Goal: Information Seeking & Learning: Learn about a topic

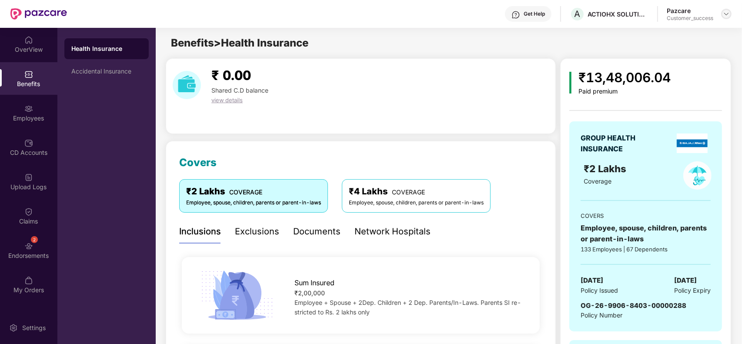
click at [725, 14] on img at bounding box center [726, 13] width 7 height 7
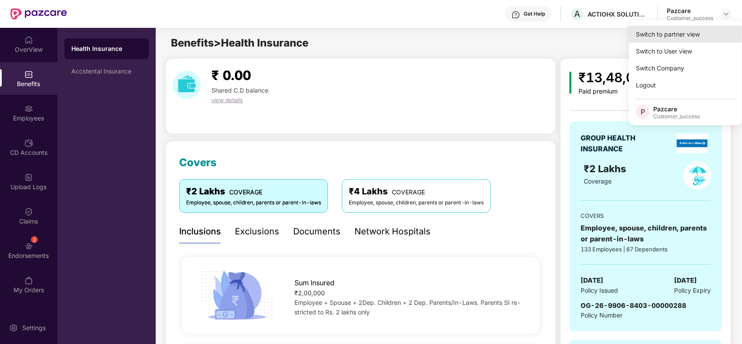
click at [692, 33] on div "Switch to partner view" at bounding box center [685, 34] width 113 height 17
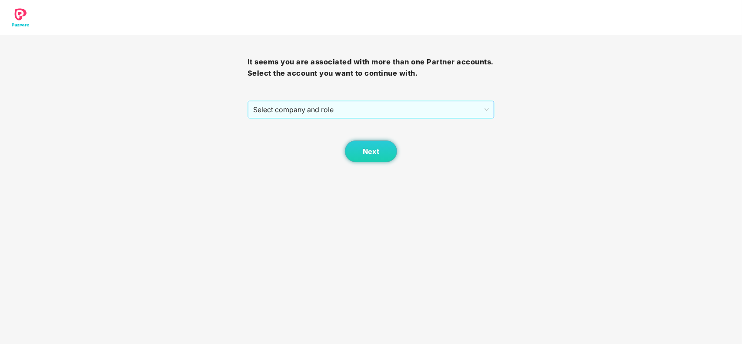
click at [316, 110] on span "Select company and role" at bounding box center [371, 109] width 236 height 17
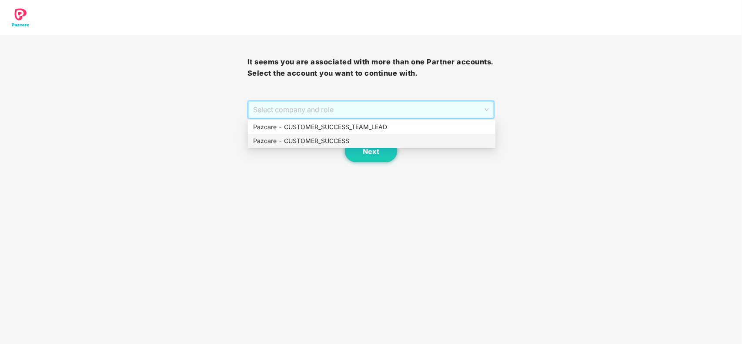
click at [310, 142] on div "Pazcare - CUSTOMER_SUCCESS" at bounding box center [371, 141] width 237 height 10
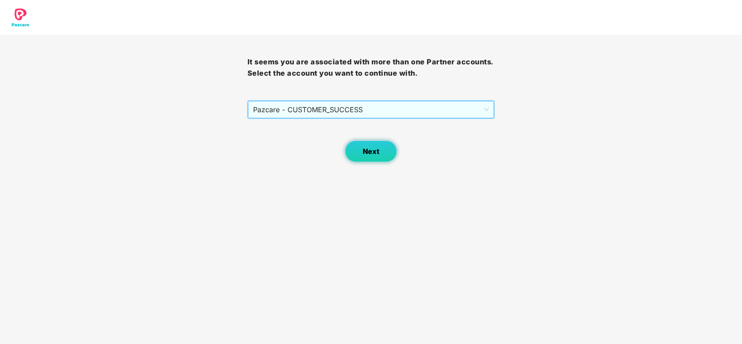
click at [379, 146] on button "Next" at bounding box center [371, 152] width 52 height 22
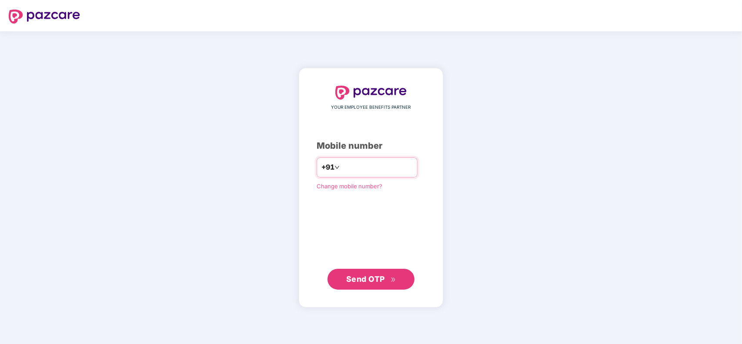
click at [366, 162] on input "number" at bounding box center [377, 168] width 71 height 14
type input "**********"
click at [377, 281] on span "Send OTP" at bounding box center [365, 278] width 39 height 9
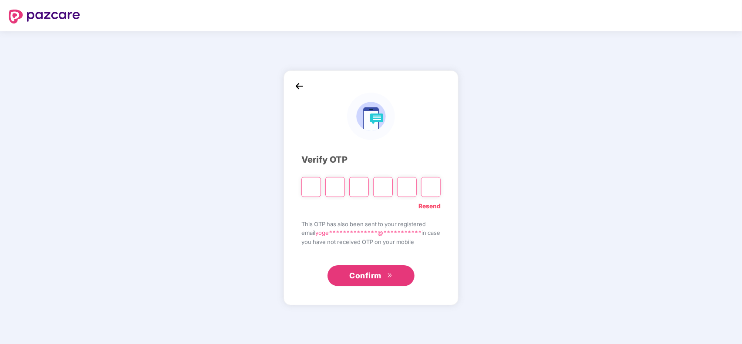
paste input "*"
type input "*"
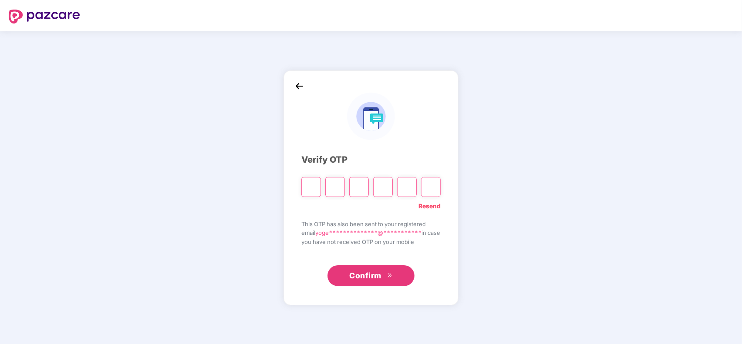
type input "*"
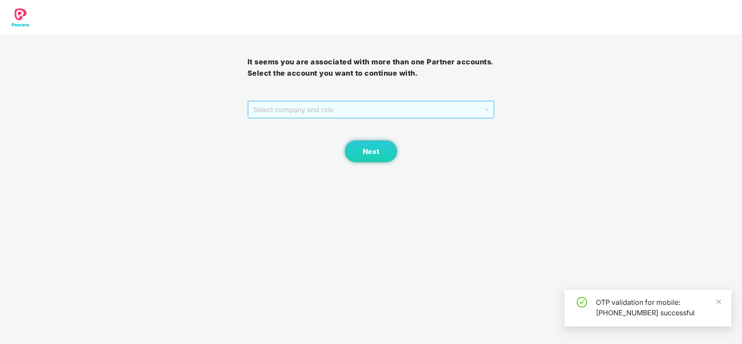
click at [380, 108] on span "Select company and role" at bounding box center [371, 109] width 236 height 17
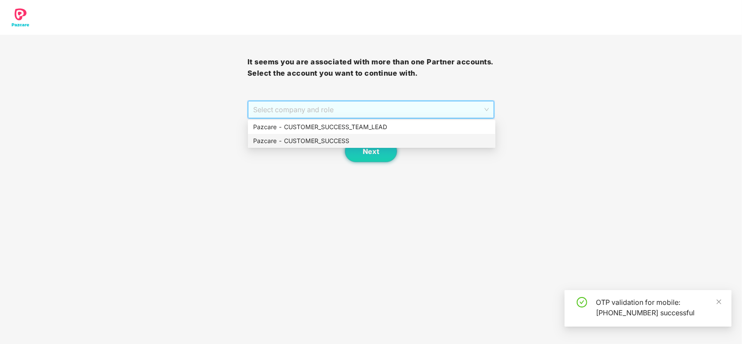
click at [334, 141] on div "Pazcare - CUSTOMER_SUCCESS" at bounding box center [371, 141] width 237 height 10
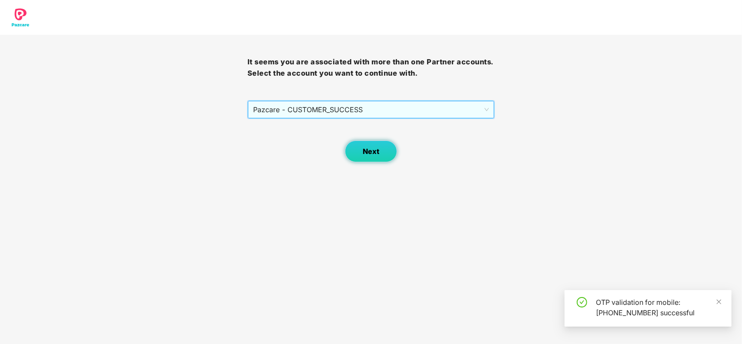
click at [367, 151] on span "Next" at bounding box center [371, 152] width 17 height 8
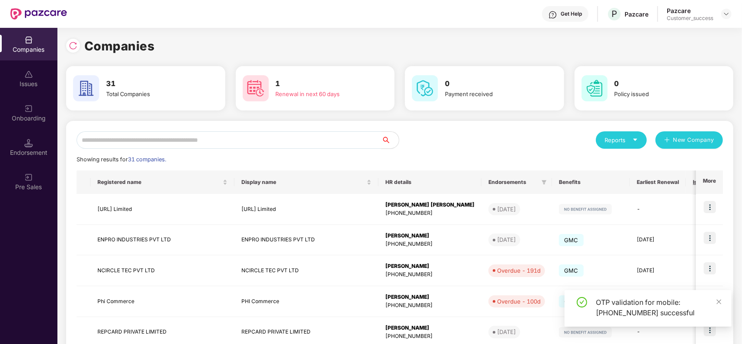
click at [220, 137] on input "text" at bounding box center [229, 139] width 305 height 17
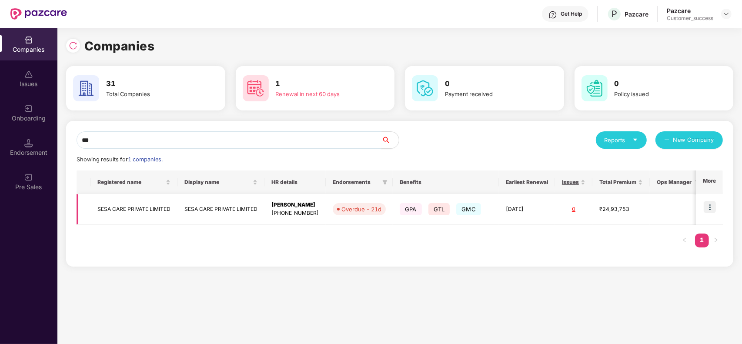
type input "***"
click at [708, 206] on img at bounding box center [710, 207] width 12 height 12
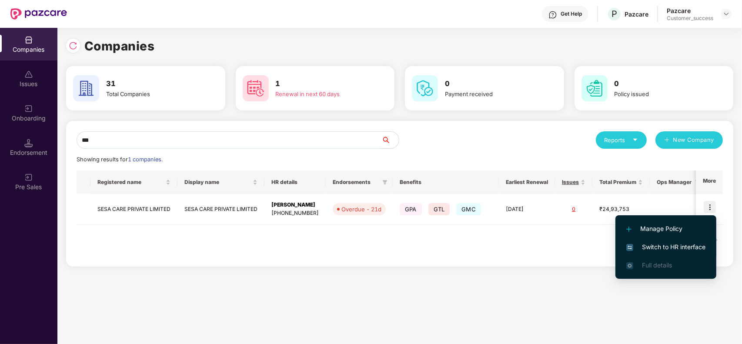
click at [664, 243] on span "Switch to HR interface" at bounding box center [666, 247] width 79 height 10
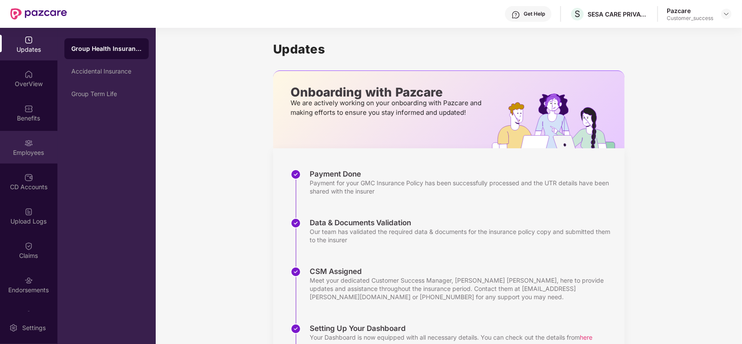
click at [14, 148] on div "Employees" at bounding box center [28, 152] width 57 height 9
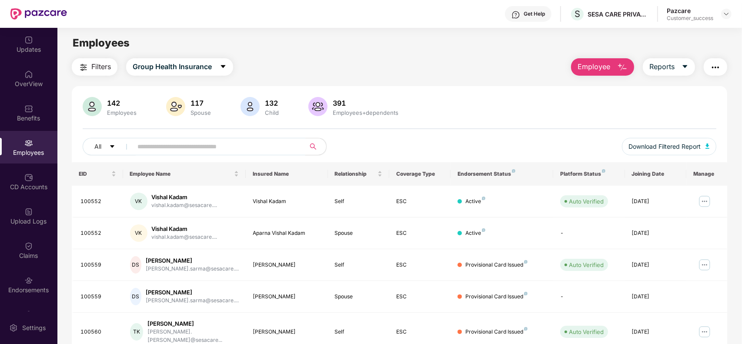
click at [215, 138] on span at bounding box center [216, 146] width 178 height 17
paste input "******"
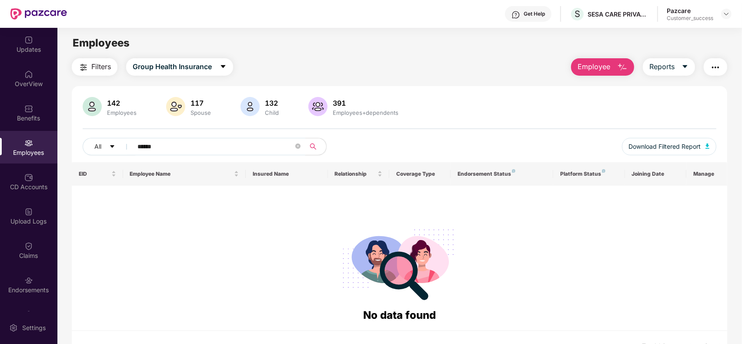
paste input "text"
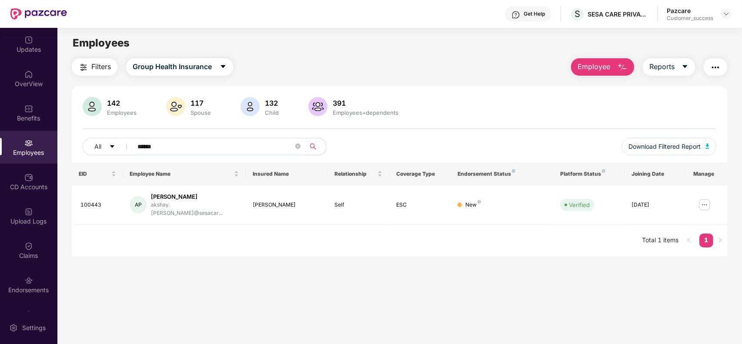
paste input "text"
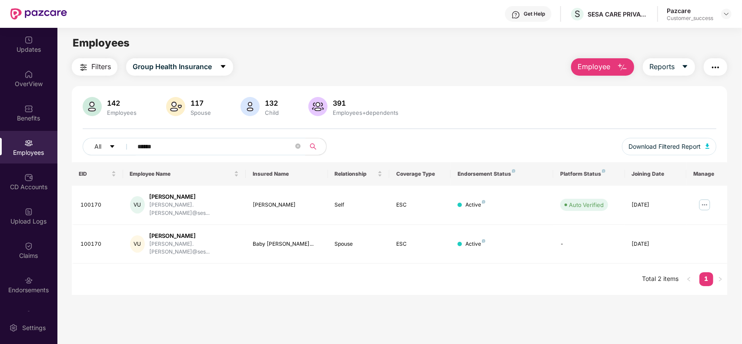
paste input "text"
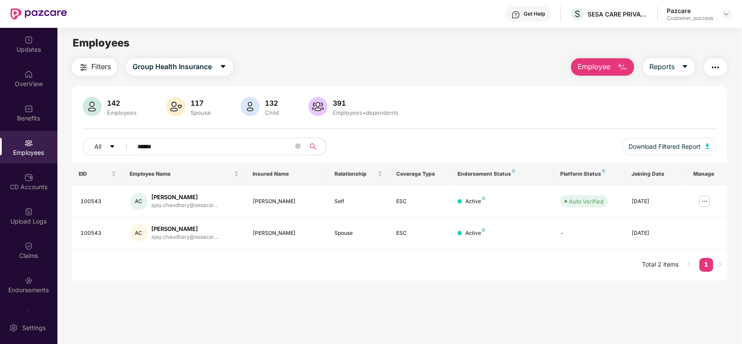
paste input "text"
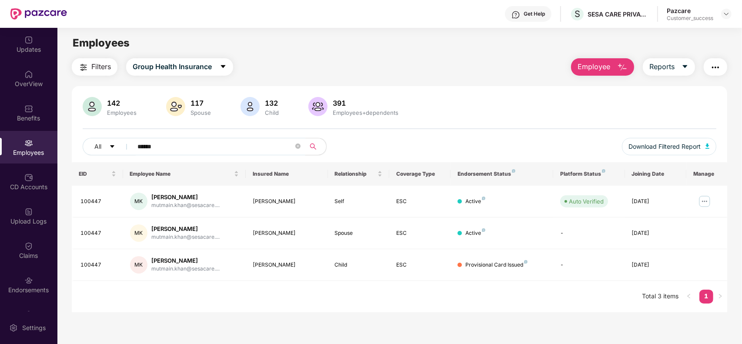
type input "******"
click at [725, 12] on img at bounding box center [726, 13] width 7 height 7
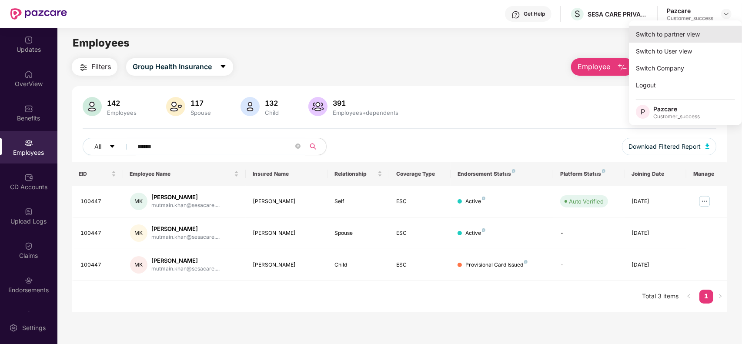
click at [683, 35] on div "Switch to partner view" at bounding box center [685, 34] width 113 height 17
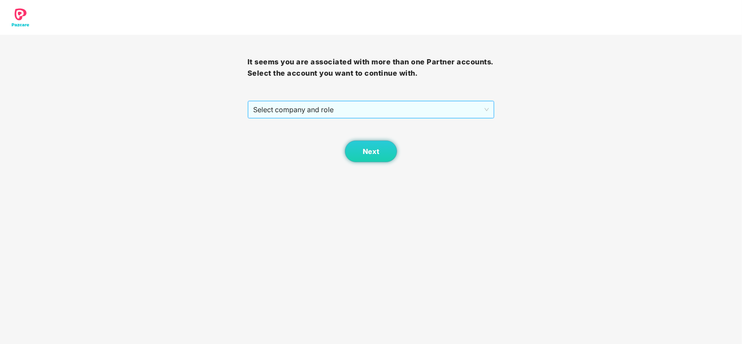
click at [308, 110] on span "Select company and role" at bounding box center [371, 109] width 236 height 17
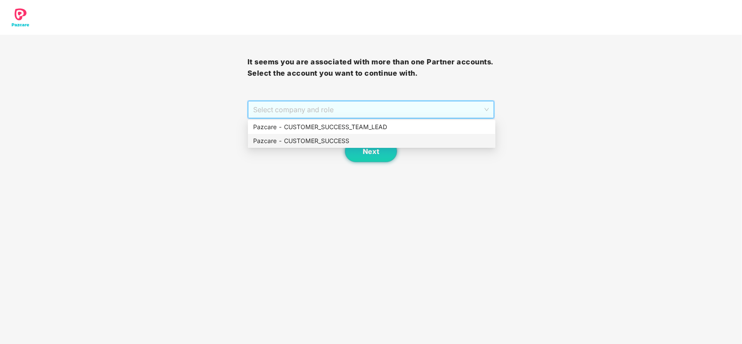
click at [300, 137] on div "Pazcare - CUSTOMER_SUCCESS" at bounding box center [371, 141] width 237 height 10
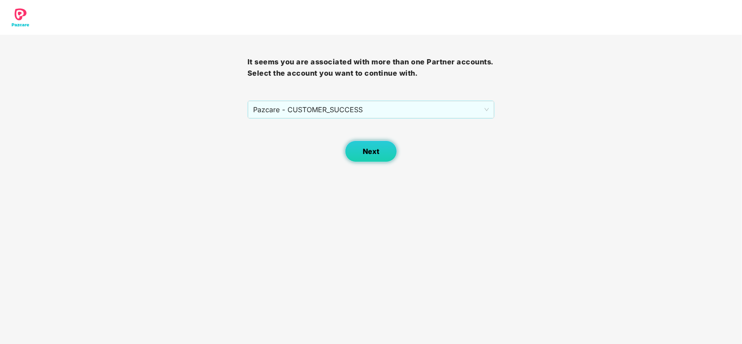
click at [359, 142] on button "Next" at bounding box center [371, 152] width 52 height 22
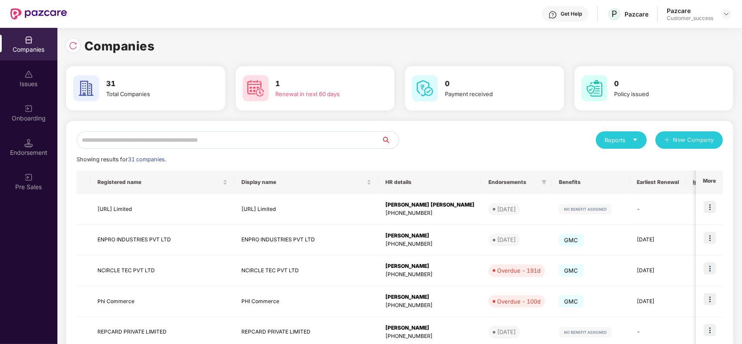
click at [231, 141] on input "text" at bounding box center [229, 139] width 305 height 17
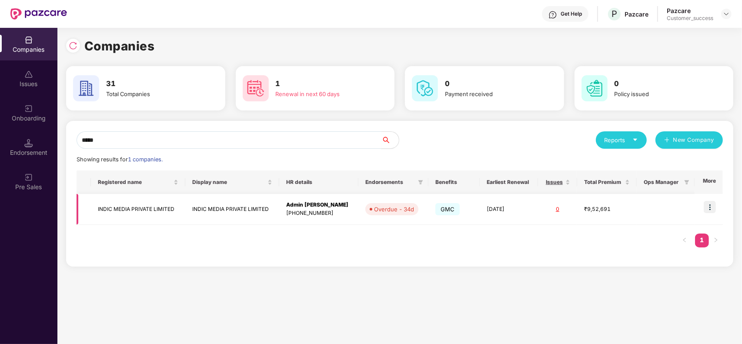
type input "*****"
click at [716, 207] on img at bounding box center [710, 207] width 12 height 12
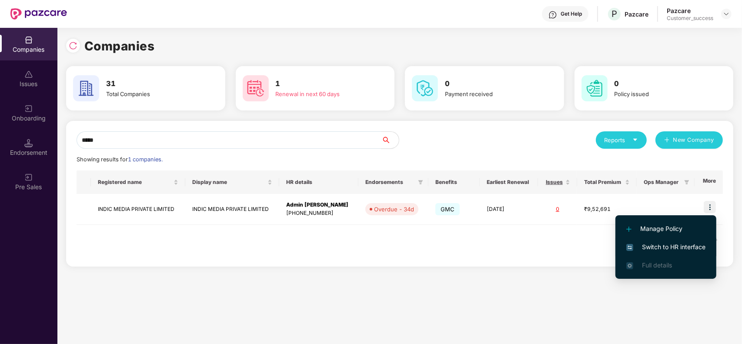
click at [664, 246] on span "Switch to HR interface" at bounding box center [666, 247] width 79 height 10
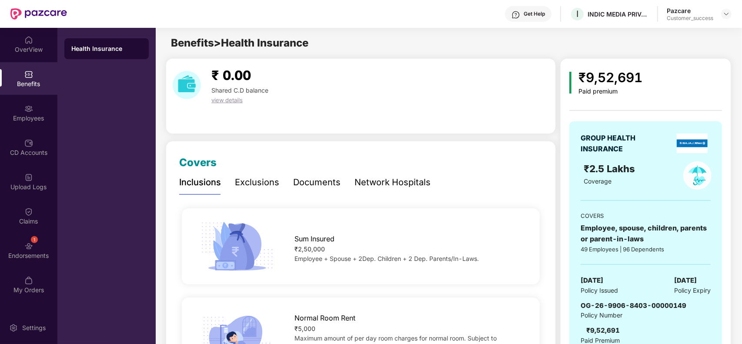
click at [692, 99] on div "₹9,52,691 Paid premium GROUP HEALTH INSURANCE ₹2.5 Lakhs Coverage COVERS Employ…" at bounding box center [646, 216] width 153 height 298
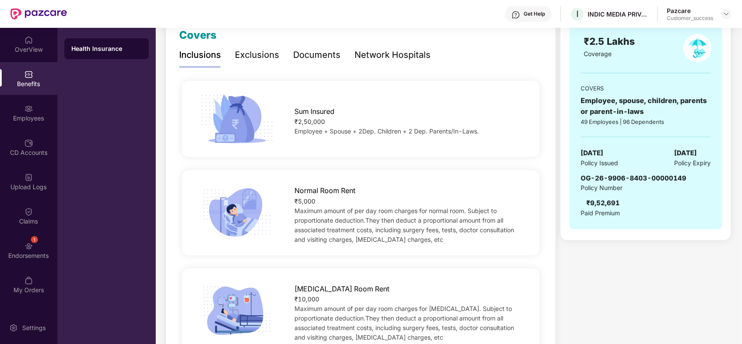
scroll to position [131, 0]
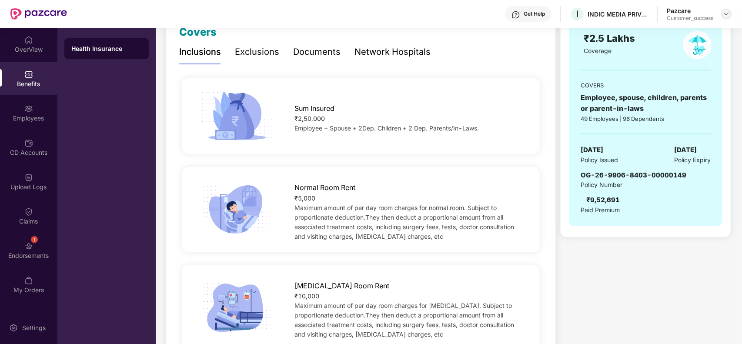
click at [728, 15] on img at bounding box center [726, 13] width 7 height 7
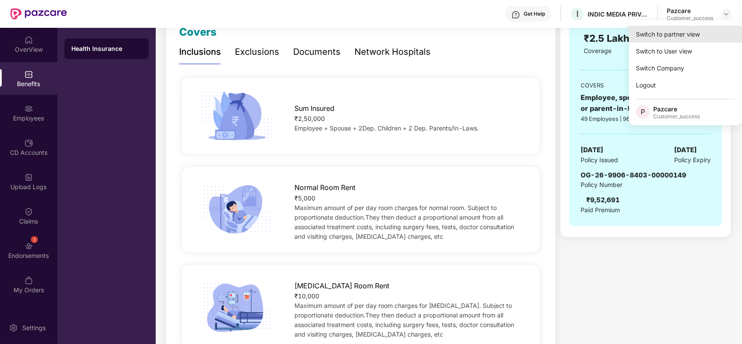
click at [669, 34] on div "Switch to partner view" at bounding box center [685, 34] width 113 height 17
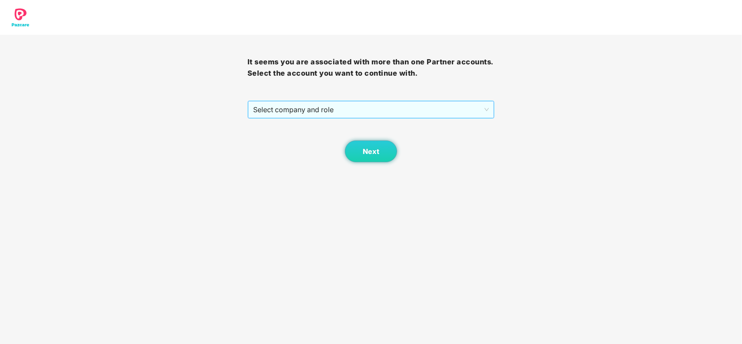
click at [360, 112] on span "Select company and role" at bounding box center [371, 109] width 236 height 17
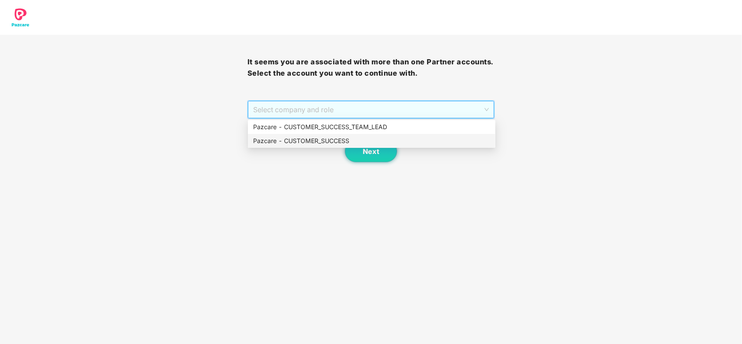
click at [342, 144] on div "Pazcare - CUSTOMER_SUCCESS" at bounding box center [371, 141] width 237 height 10
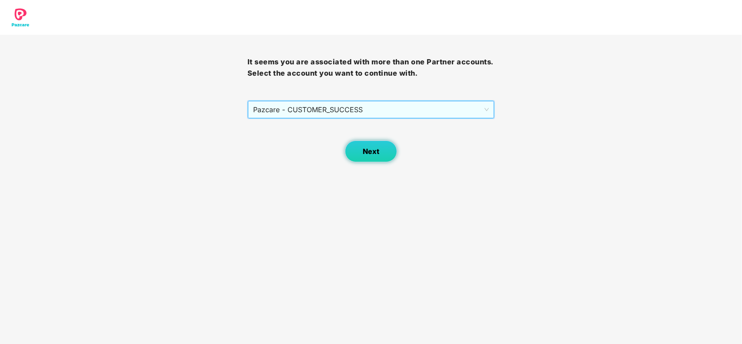
click at [370, 150] on span "Next" at bounding box center [371, 152] width 17 height 8
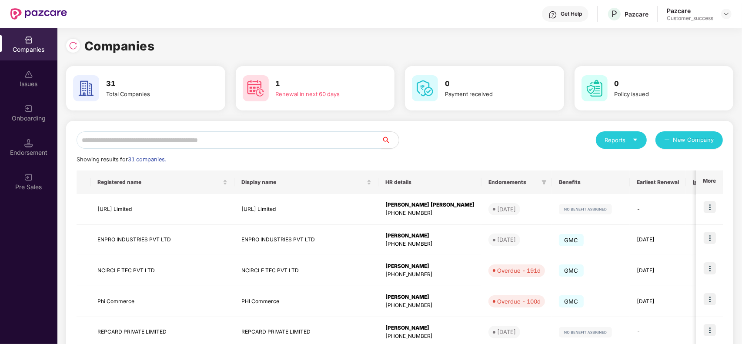
click at [206, 139] on input "text" at bounding box center [229, 139] width 305 height 17
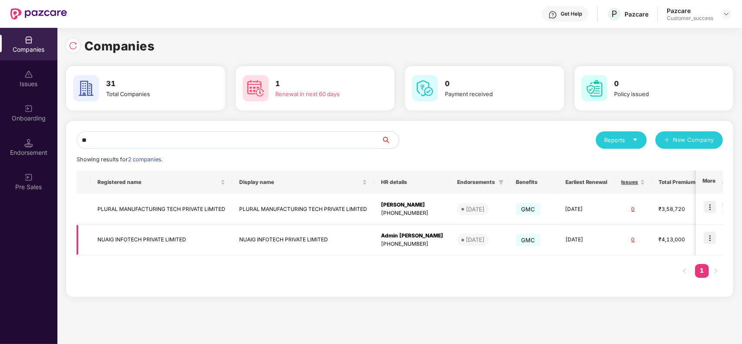
type input "**"
click at [708, 236] on img at bounding box center [710, 238] width 12 height 12
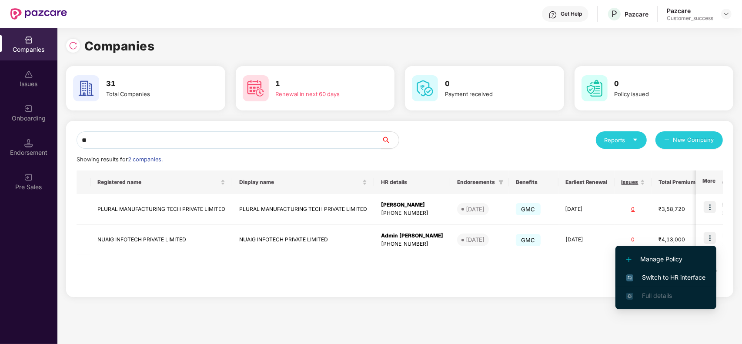
click at [663, 275] on span "Switch to HR interface" at bounding box center [666, 278] width 79 height 10
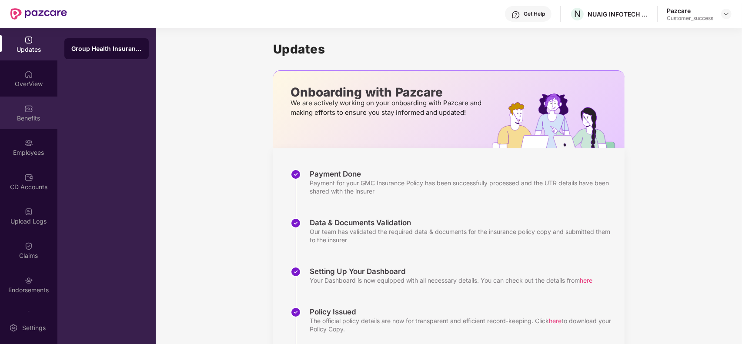
click at [29, 107] on img at bounding box center [28, 108] width 9 height 9
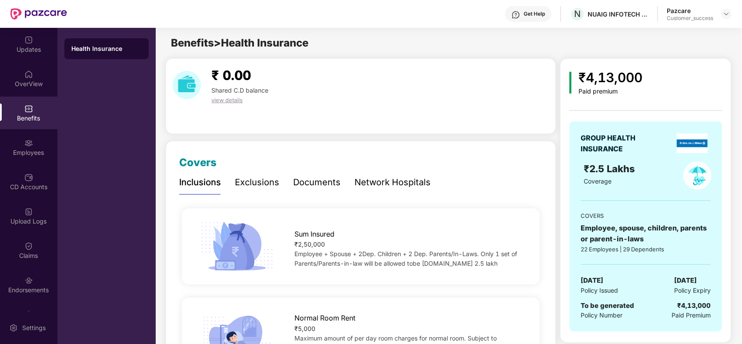
click at [638, 181] on div "Coverage" at bounding box center [625, 182] width 83 height 10
click at [38, 141] on div "Employees" at bounding box center [28, 147] width 57 height 33
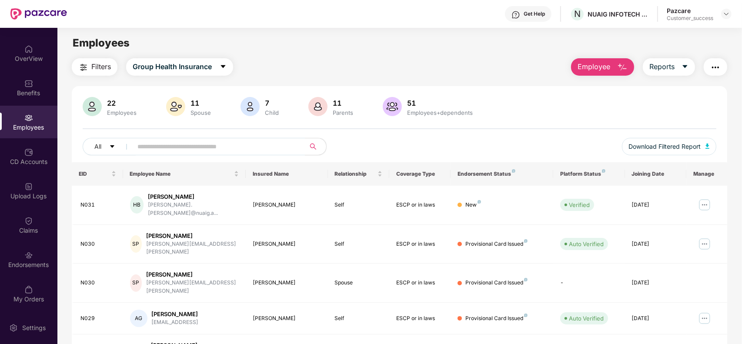
scroll to position [22, 0]
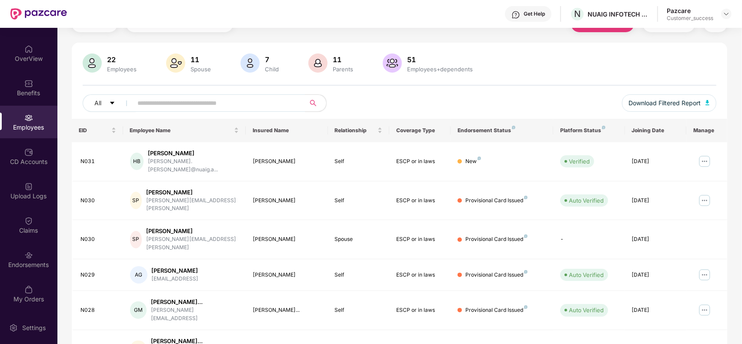
click at [581, 110] on div "22 Employees 11 Spouse 7 Child 11 Parents 51 Employees+dependents All Download …" at bounding box center [400, 86] width 656 height 65
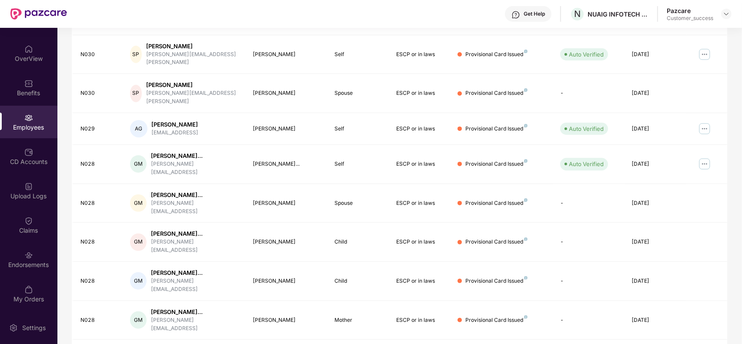
scroll to position [191, 0]
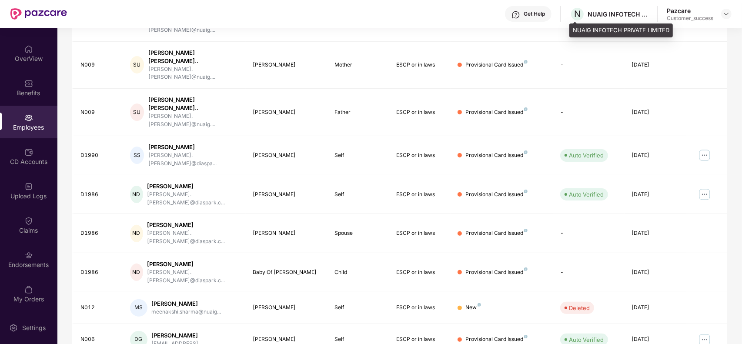
click at [599, 14] on div "NUAIG INFOTECH PRIVATE LIMITED" at bounding box center [618, 14] width 61 height 8
copy div "NUAIG"
click at [727, 15] on img at bounding box center [726, 13] width 7 height 7
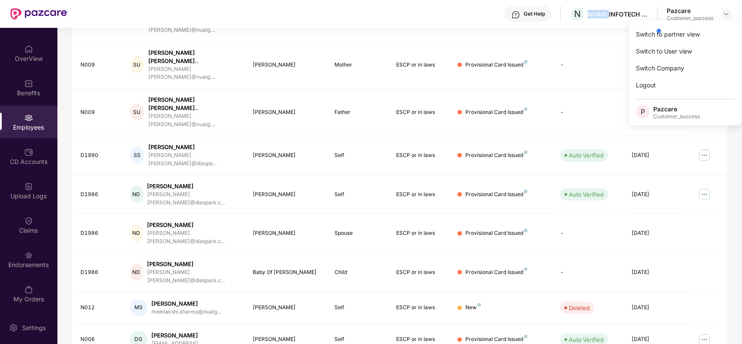
click at [684, 37] on div at bounding box center [696, 30] width 83 height 17
click at [729, 16] on img at bounding box center [726, 13] width 7 height 7
click at [643, 36] on div "Switch to partner view" at bounding box center [685, 34] width 113 height 17
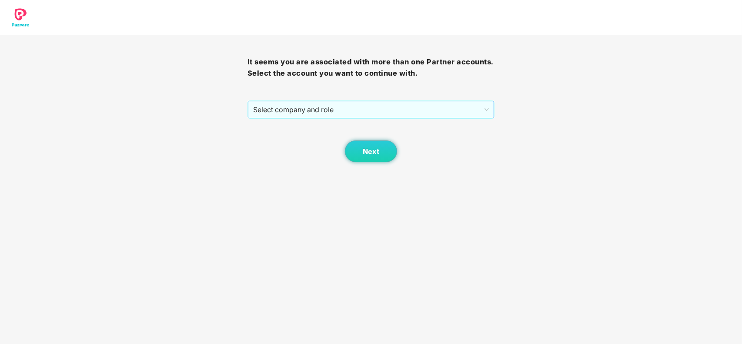
click at [331, 109] on span "Select company and role" at bounding box center [371, 109] width 236 height 17
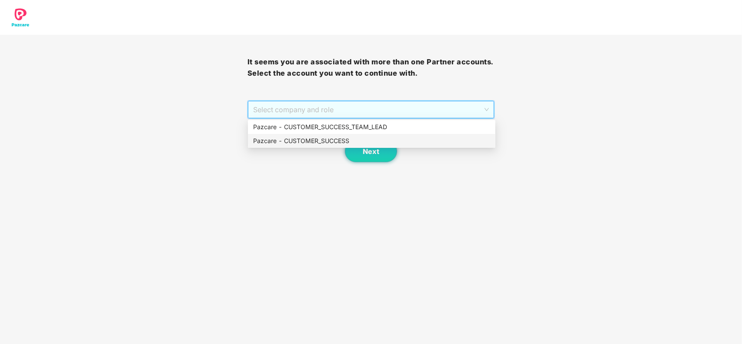
click at [327, 136] on div "Pazcare - CUSTOMER_SUCCESS" at bounding box center [371, 141] width 237 height 10
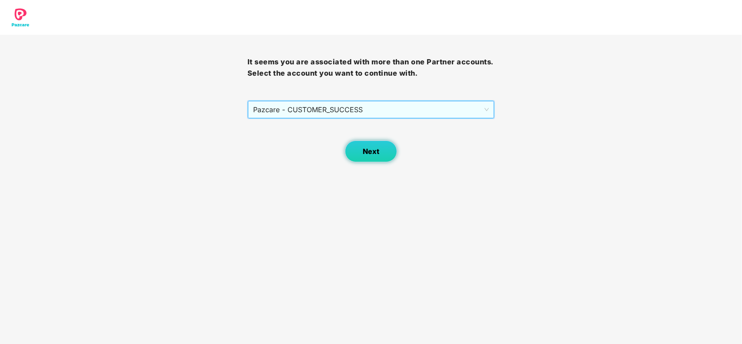
click at [369, 147] on button "Next" at bounding box center [371, 152] width 52 height 22
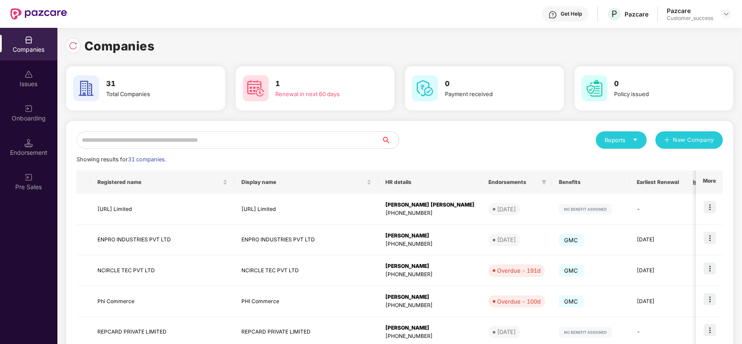
click at [229, 142] on input "text" at bounding box center [229, 139] width 305 height 17
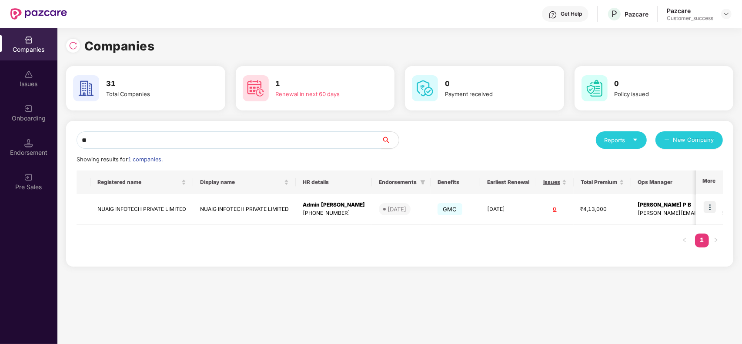
type input "*"
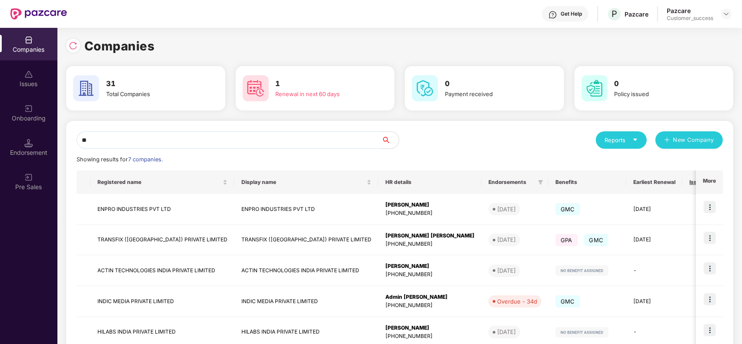
type input "*"
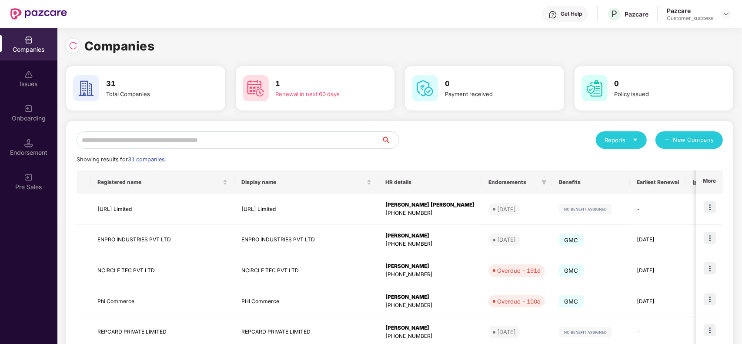
click at [627, 139] on div "Reports" at bounding box center [622, 140] width 34 height 9
click at [635, 159] on div "Companies" at bounding box center [639, 163] width 77 height 10
click at [633, 140] on icon "caret-down" at bounding box center [636, 140] width 6 height 6
click at [673, 164] on img at bounding box center [673, 162] width 9 height 9
click at [687, 161] on div "Showing results for 31 companies." at bounding box center [400, 159] width 647 height 9
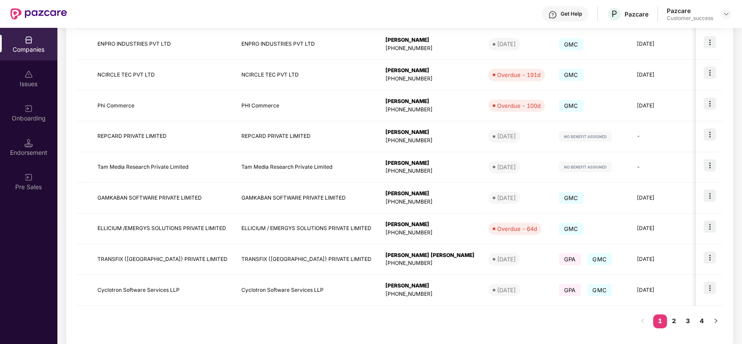
scroll to position [207, 0]
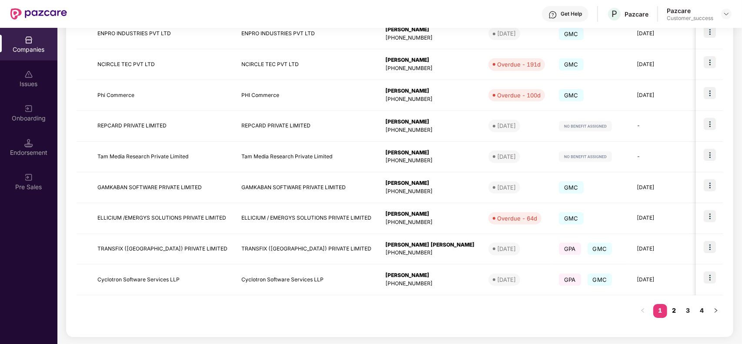
click at [673, 310] on link "2" at bounding box center [674, 310] width 14 height 13
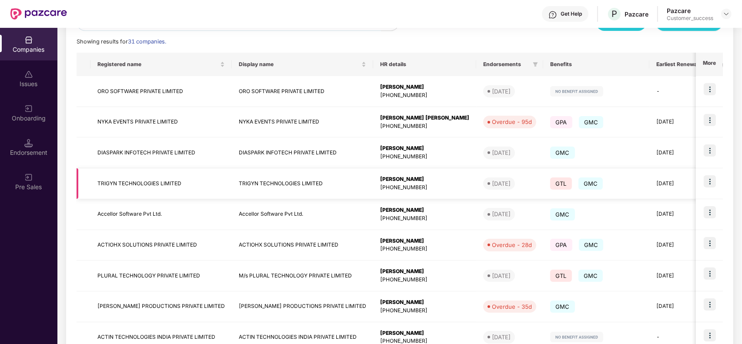
scroll to position [98, 0]
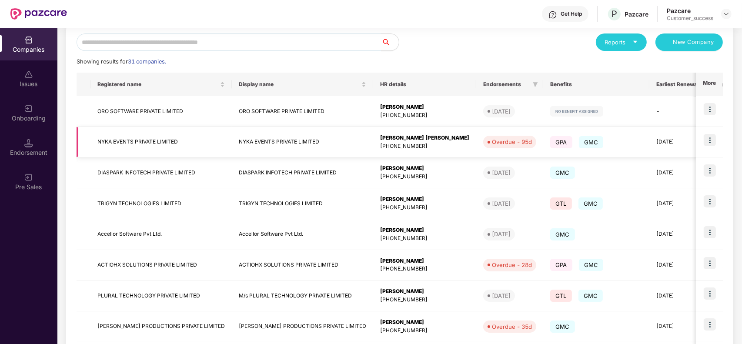
click at [708, 143] on img at bounding box center [710, 140] width 12 height 12
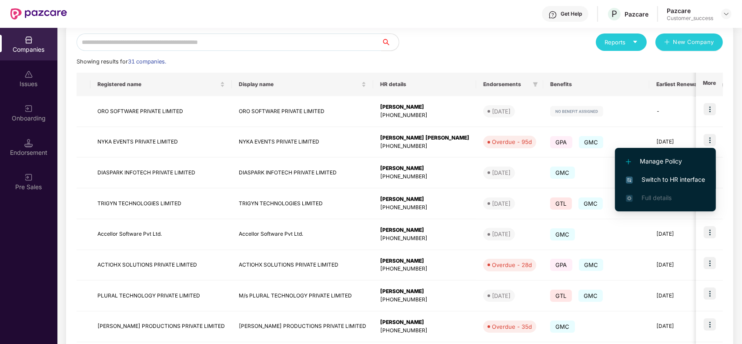
click at [656, 181] on span "Switch to HR interface" at bounding box center [665, 180] width 79 height 10
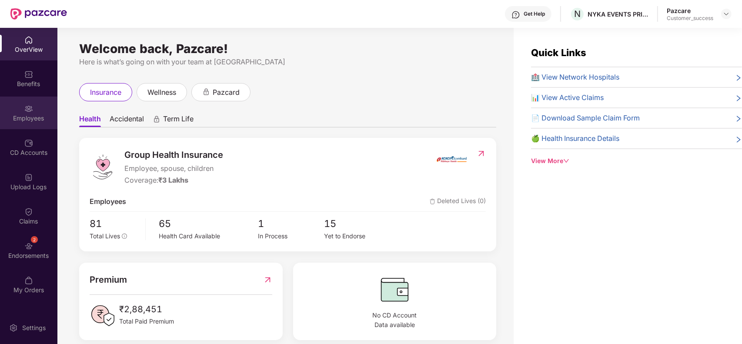
click at [33, 117] on div "Employees" at bounding box center [28, 118] width 57 height 9
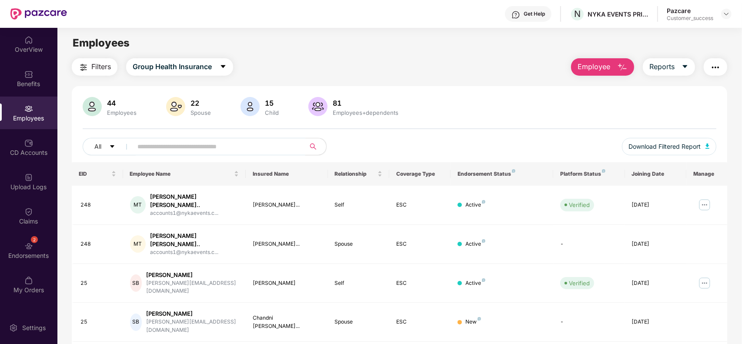
click at [190, 145] on input "text" at bounding box center [216, 146] width 156 height 13
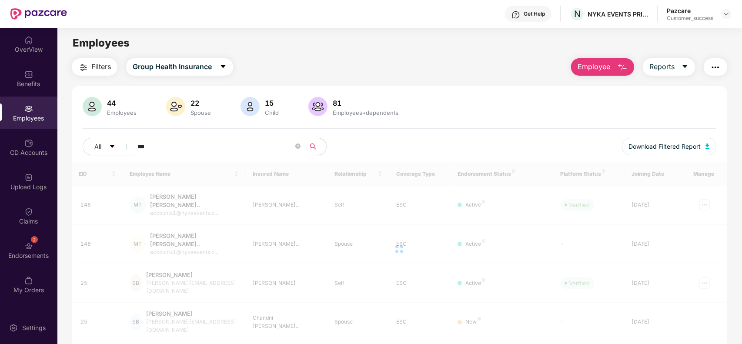
type input "****"
click at [26, 74] on img at bounding box center [28, 74] width 9 height 9
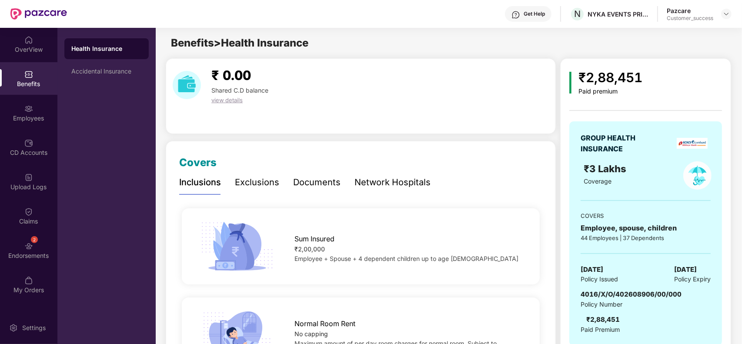
click at [314, 184] on div "Documents" at bounding box center [316, 182] width 47 height 13
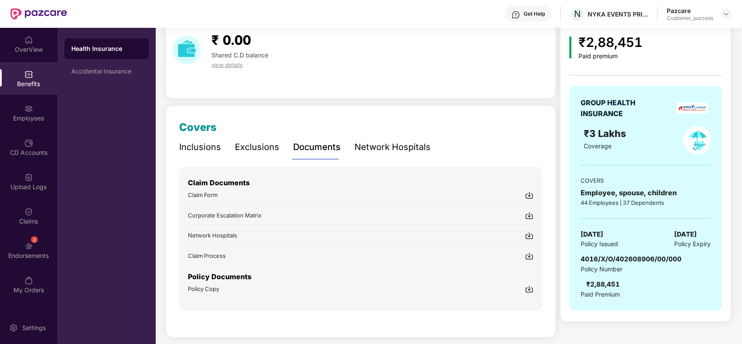
scroll to position [40, 0]
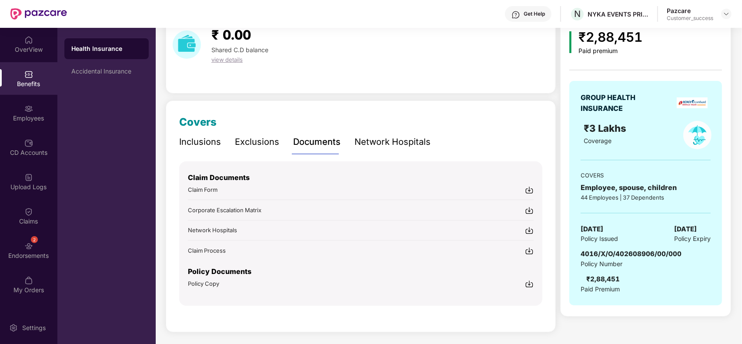
click at [527, 283] on img at bounding box center [529, 284] width 9 height 9
click at [124, 68] on div "Accidental Insurance" at bounding box center [106, 71] width 70 height 7
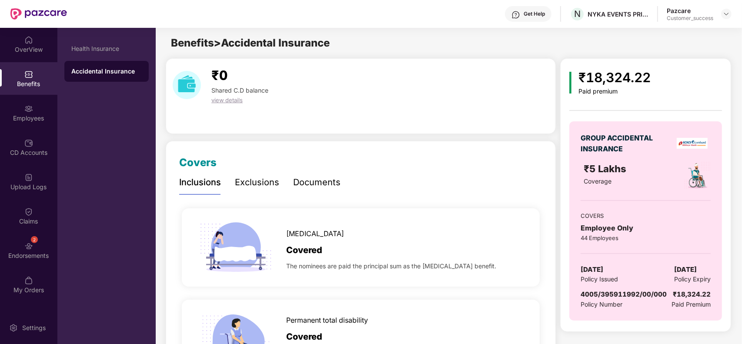
click at [315, 181] on div "Documents" at bounding box center [316, 182] width 47 height 13
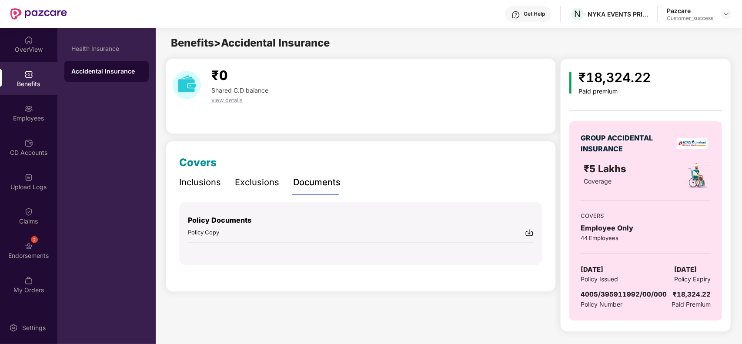
click at [530, 233] on img at bounding box center [529, 232] width 9 height 9
click at [630, 16] on div "NYKA EVENTS PRIVATE LIMITED" at bounding box center [618, 14] width 61 height 8
drag, startPoint x: 623, startPoint y: 19, endPoint x: 642, endPoint y: 27, distance: 21.0
click at [642, 27] on div "NYKA EVENTS PRIVATE LIMITED" at bounding box center [617, 30] width 94 height 14
drag, startPoint x: 661, startPoint y: 29, endPoint x: 571, endPoint y: 28, distance: 89.6
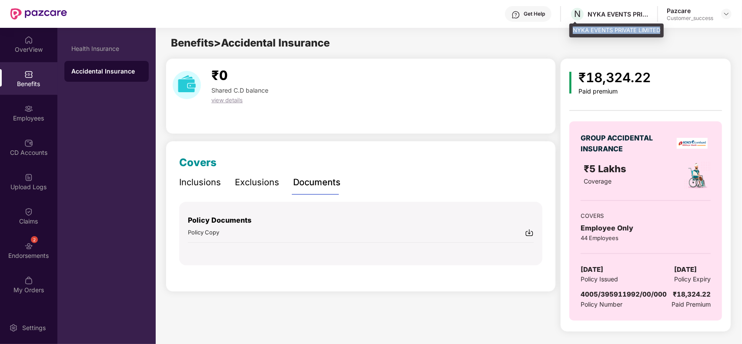
click at [571, 28] on div "NYKA EVENTS PRIVATE LIMITED" at bounding box center [617, 30] width 94 height 14
copy div "NYKA EVENTS PRIVATE LIMITED"
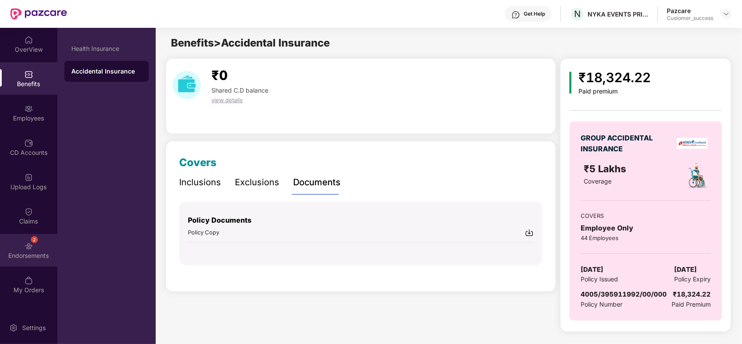
click at [34, 249] on div "2 Endorsements" at bounding box center [28, 250] width 57 height 33
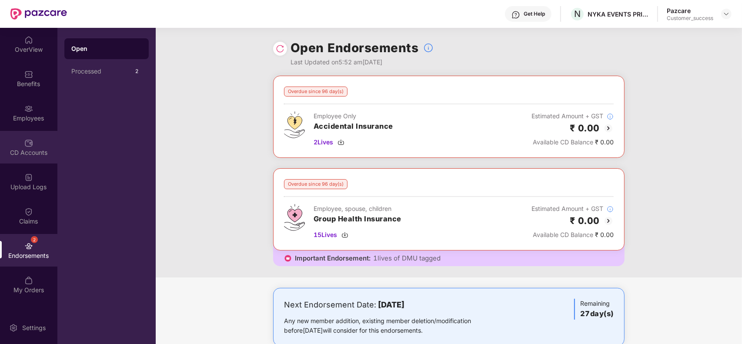
click at [33, 149] on div "CD Accounts" at bounding box center [28, 152] width 57 height 9
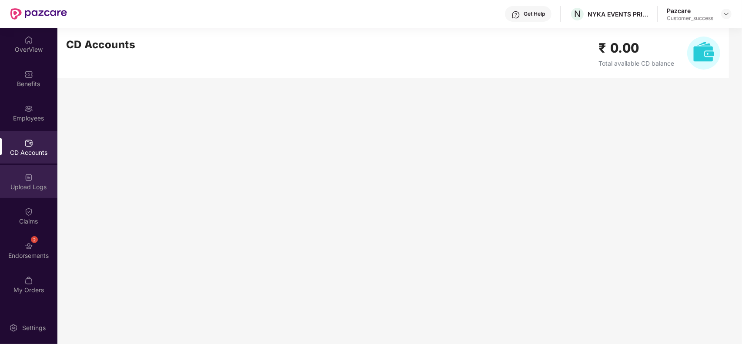
click at [30, 177] on img at bounding box center [28, 177] width 9 height 9
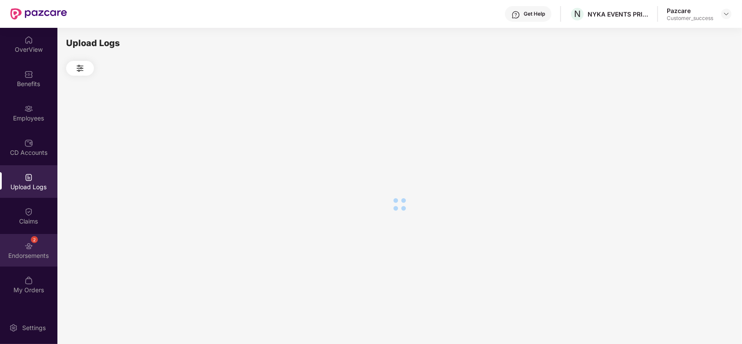
click at [33, 245] on img at bounding box center [28, 246] width 9 height 9
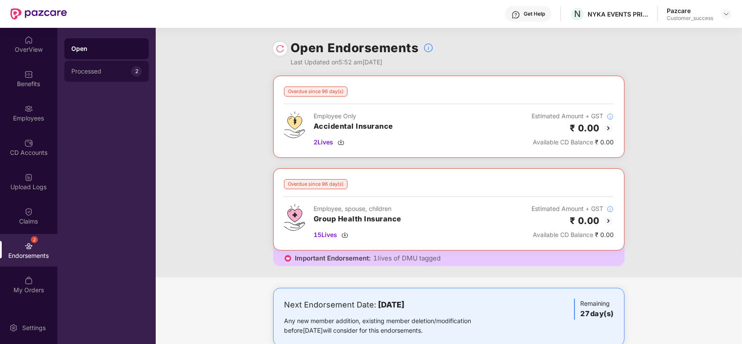
click at [98, 76] on div "Processed 2" at bounding box center [106, 71] width 84 height 21
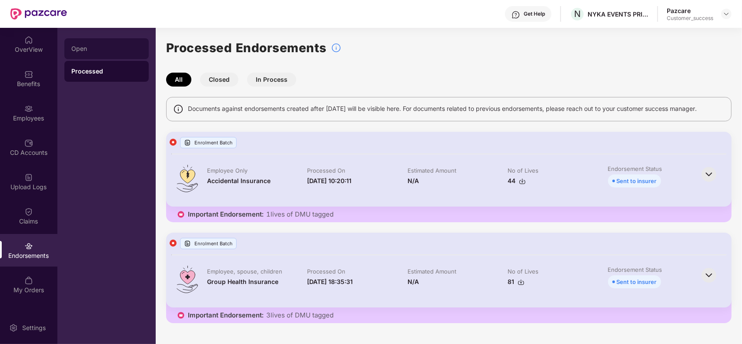
click at [96, 50] on div "Open" at bounding box center [106, 48] width 70 height 7
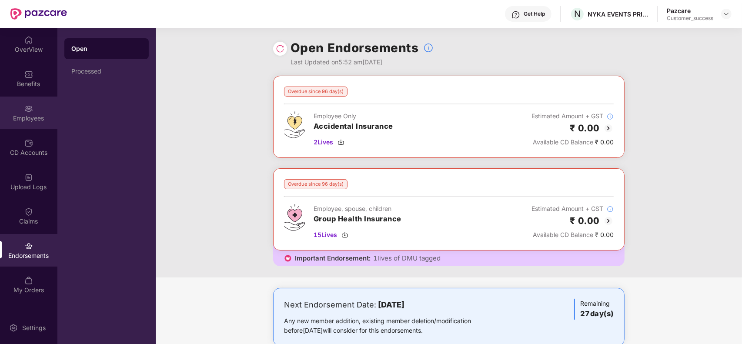
click at [42, 114] on div "Employees" at bounding box center [28, 118] width 57 height 9
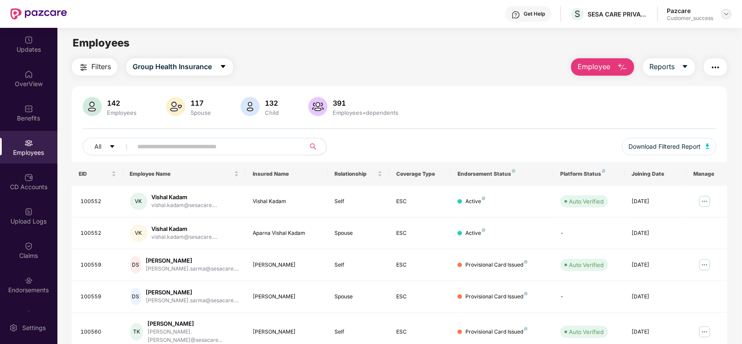
click at [725, 12] on img at bounding box center [726, 13] width 7 height 7
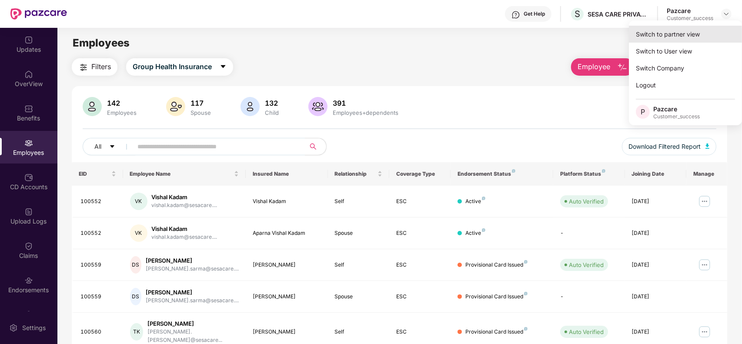
click at [693, 30] on div "Switch to partner view" at bounding box center [685, 34] width 113 height 17
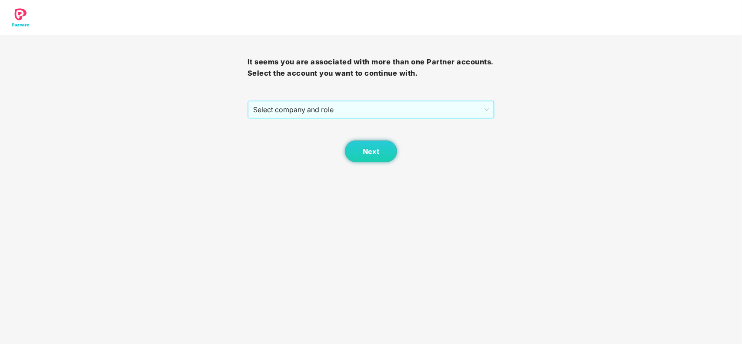
click at [309, 114] on span "Select company and role" at bounding box center [371, 109] width 236 height 17
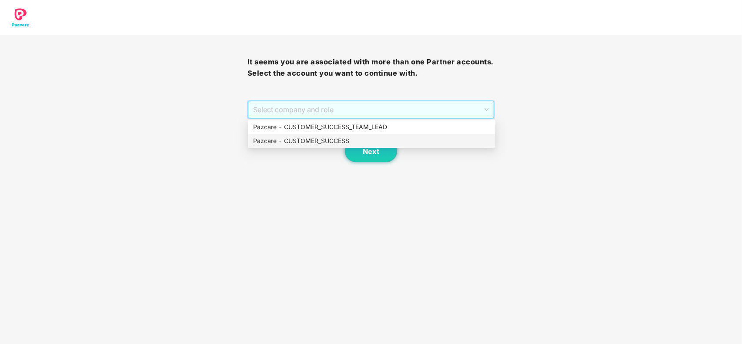
click at [308, 134] on div "Pazcare - CUSTOMER_SUCCESS" at bounding box center [372, 141] width 248 height 14
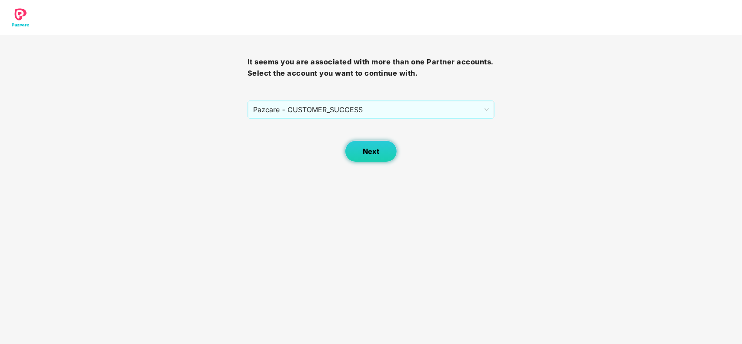
click at [365, 153] on span "Next" at bounding box center [371, 152] width 17 height 8
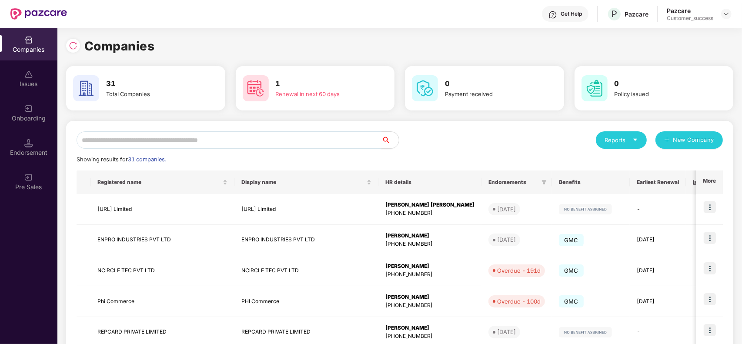
click at [174, 138] on input "text" at bounding box center [229, 139] width 305 height 17
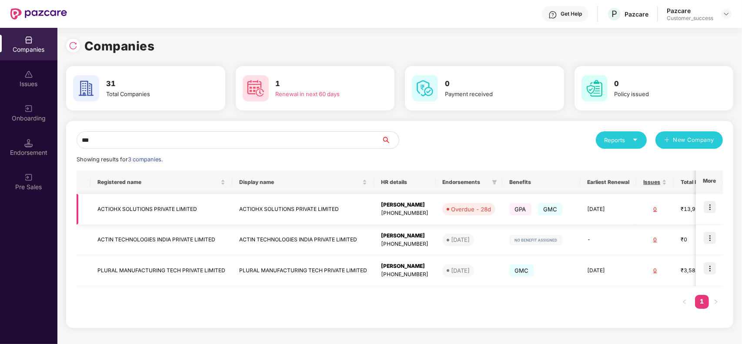
type input "***"
click at [708, 211] on img at bounding box center [710, 207] width 12 height 12
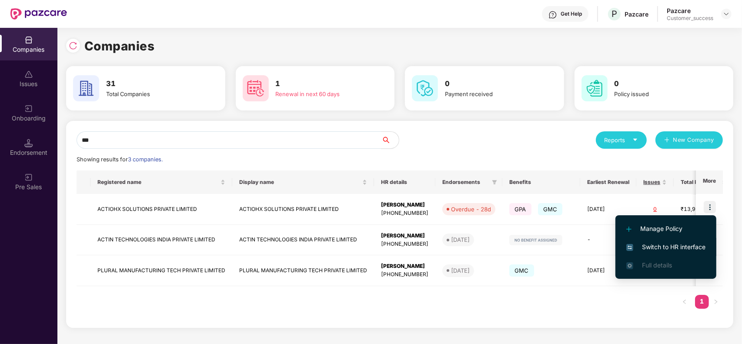
click at [671, 244] on span "Switch to HR interface" at bounding box center [666, 247] width 79 height 10
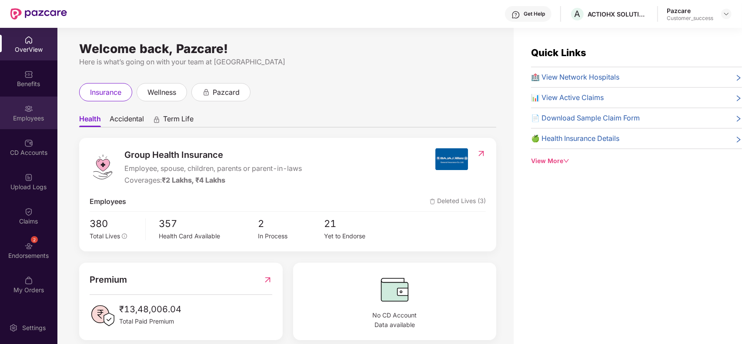
click at [33, 113] on div "Employees" at bounding box center [28, 113] width 57 height 33
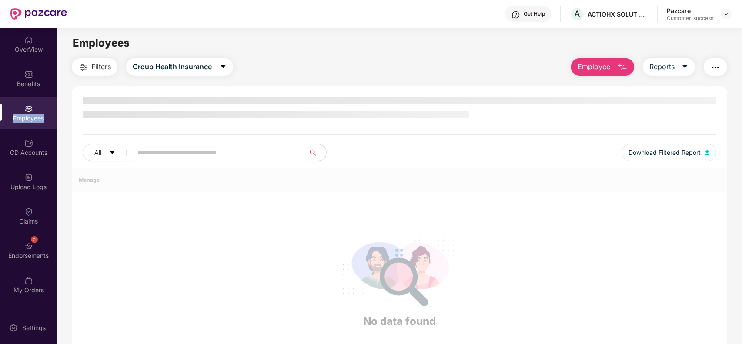
click at [33, 113] on div "Employees" at bounding box center [28, 113] width 57 height 33
click at [33, 83] on div "Benefits" at bounding box center [28, 84] width 57 height 9
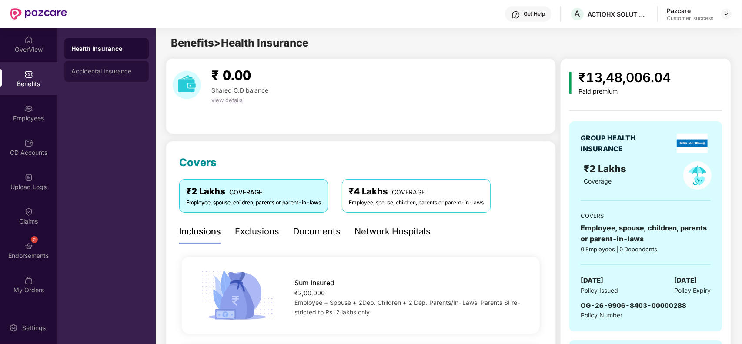
click at [110, 68] on div "Accidental Insurance" at bounding box center [106, 71] width 70 height 7
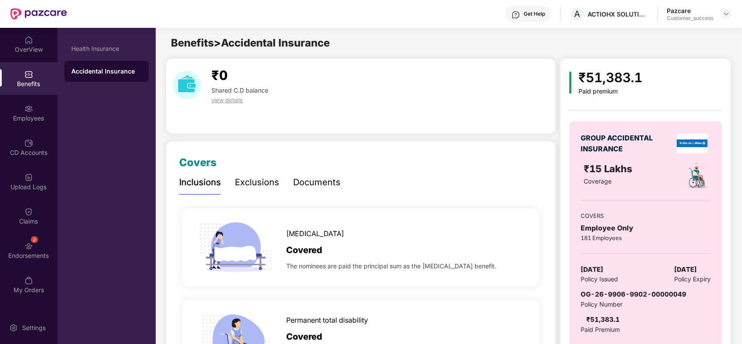
click at [312, 181] on div "Documents" at bounding box center [316, 182] width 47 height 13
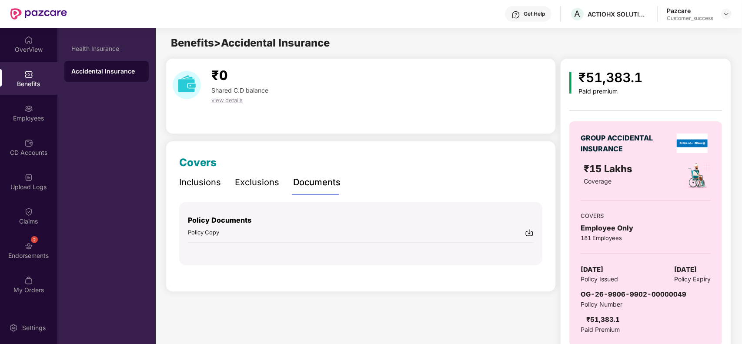
click at [529, 232] on img at bounding box center [529, 232] width 9 height 9
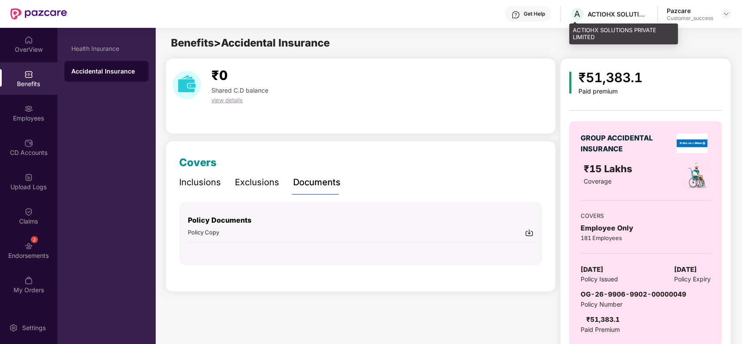
drag, startPoint x: 616, startPoint y: 17, endPoint x: 623, endPoint y: 33, distance: 17.3
click at [623, 33] on div "ACTIOHX SOLUTIONS PRIVATE LIMITED" at bounding box center [624, 33] width 109 height 20
drag, startPoint x: 604, startPoint y: 36, endPoint x: 575, endPoint y: 29, distance: 29.9
click at [575, 29] on div "ACTIOHX SOLUTIONS PRIVATE LIMITED" at bounding box center [624, 33] width 109 height 20
copy div "ACTIOHX SOLUTIONS PRIVATE LIMITED"
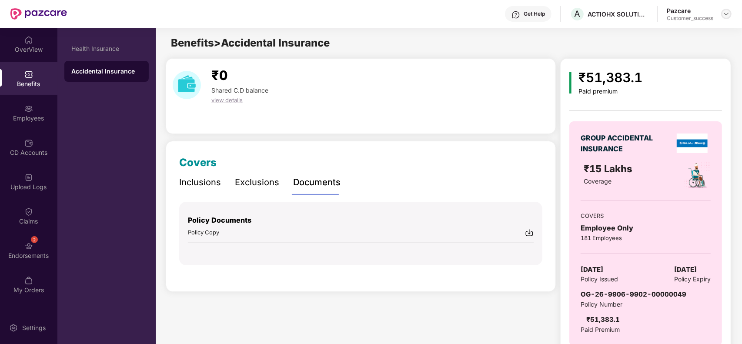
click at [725, 15] on img at bounding box center [726, 13] width 7 height 7
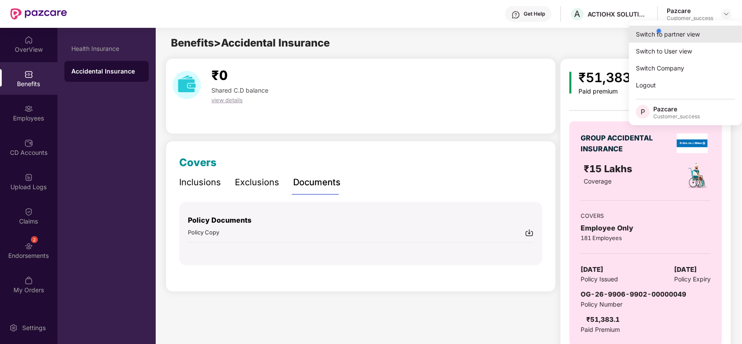
click at [637, 34] on div "Switch to partner view" at bounding box center [685, 34] width 113 height 17
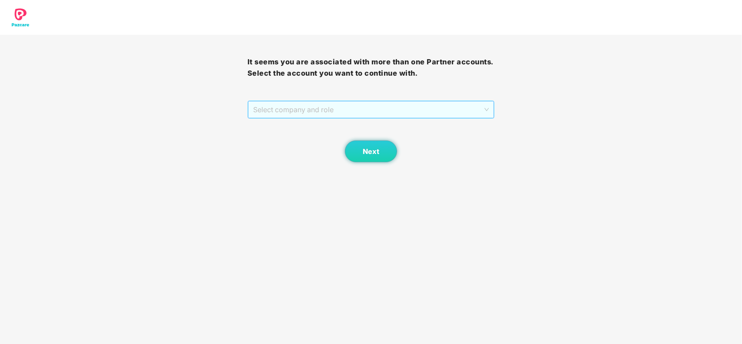
click at [342, 103] on span "Select company and role" at bounding box center [371, 109] width 236 height 17
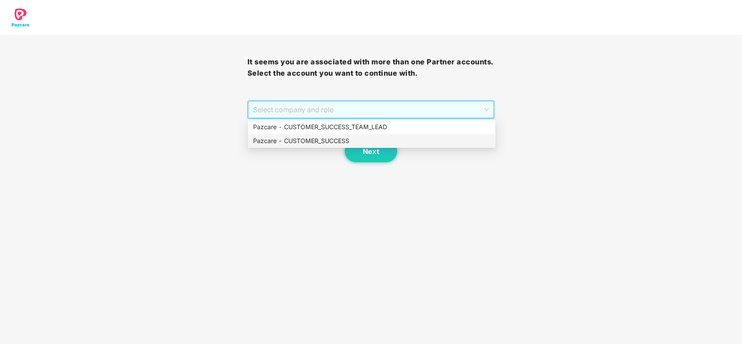
click at [326, 140] on div "Pazcare - CUSTOMER_SUCCESS" at bounding box center [371, 141] width 237 height 10
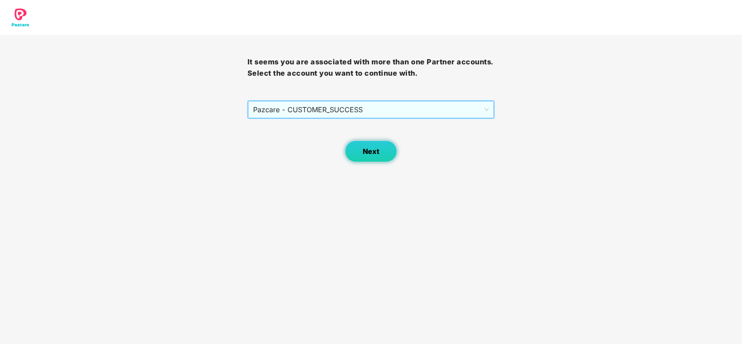
click at [362, 146] on button "Next" at bounding box center [371, 152] width 52 height 22
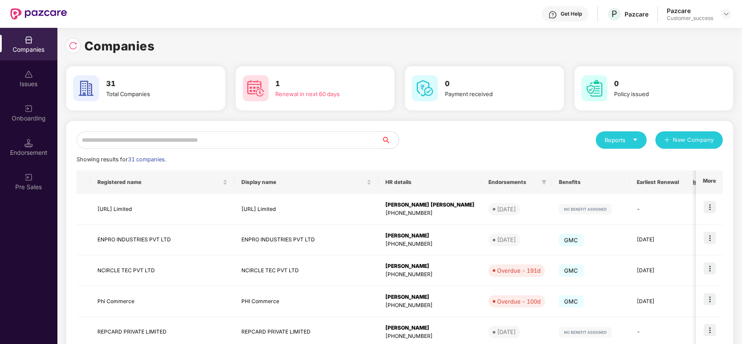
click at [551, 155] on div "Showing results for 31 companies." at bounding box center [400, 159] width 647 height 9
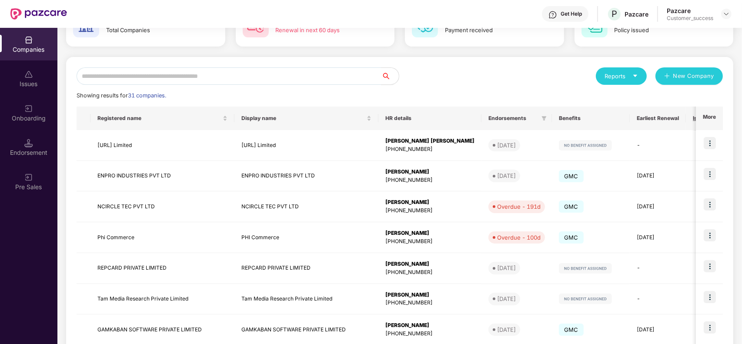
scroll to position [65, 0]
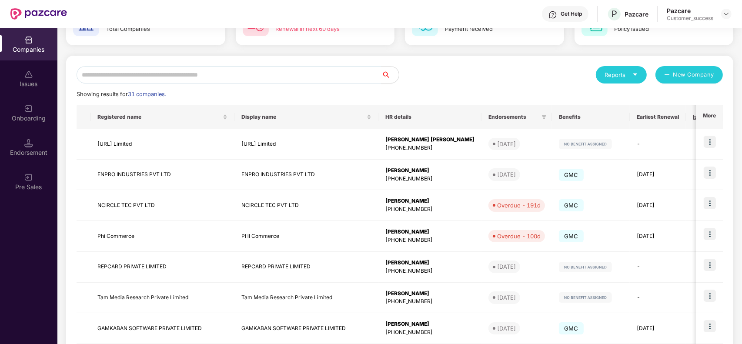
click at [621, 77] on div "Reports" at bounding box center [622, 74] width 34 height 9
click at [673, 96] on img at bounding box center [673, 97] width 9 height 9
